Goal: Information Seeking & Learning: Learn about a topic

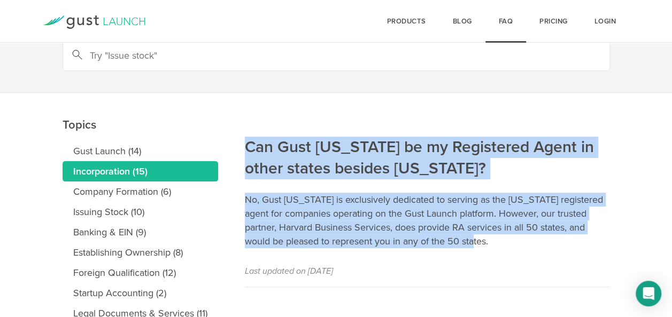
drag, startPoint x: 244, startPoint y: 142, endPoint x: 515, endPoint y: 242, distance: 288.2
click at [515, 242] on article "Can Gust [US_STATE] be my Registered Agent in other states besides [US_STATE]? …" at bounding box center [427, 190] width 365 height 194
drag, startPoint x: 515, startPoint y: 242, endPoint x: 486, endPoint y: 218, distance: 37.6
copy article "Can Gust Delaware be my Registered Agent in other states besides Delaware? No, …"
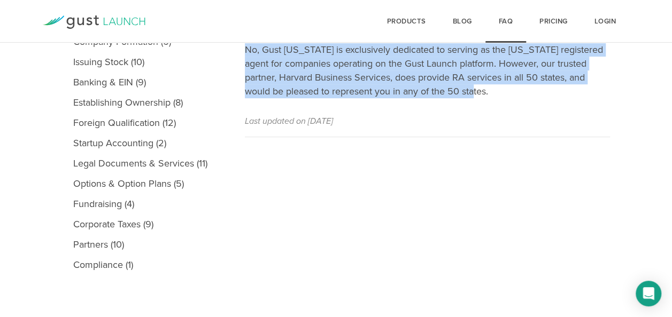
scroll to position [43, 0]
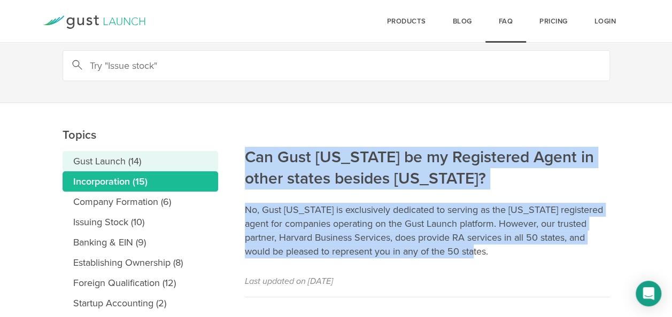
click at [103, 156] on link "Gust Launch (14)" at bounding box center [140, 161] width 155 height 20
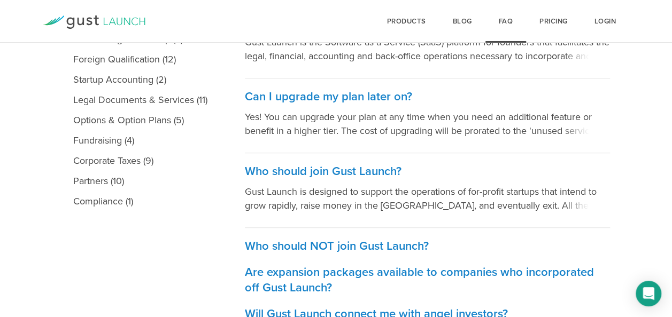
scroll to position [214, 0]
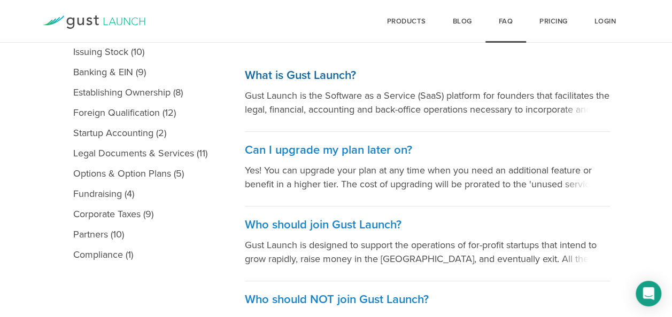
click at [313, 73] on h3 "What is Gust Launch?" at bounding box center [427, 75] width 365 height 15
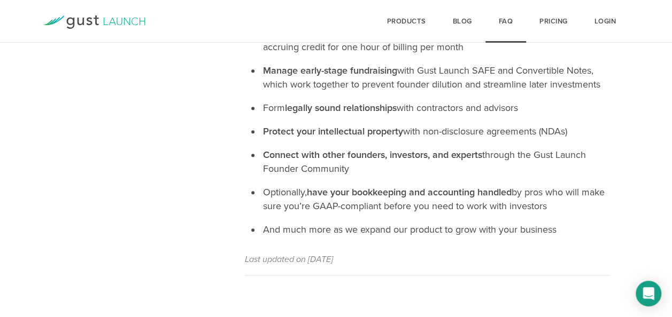
scroll to position [124, 0]
